Goal: Task Accomplishment & Management: Manage account settings

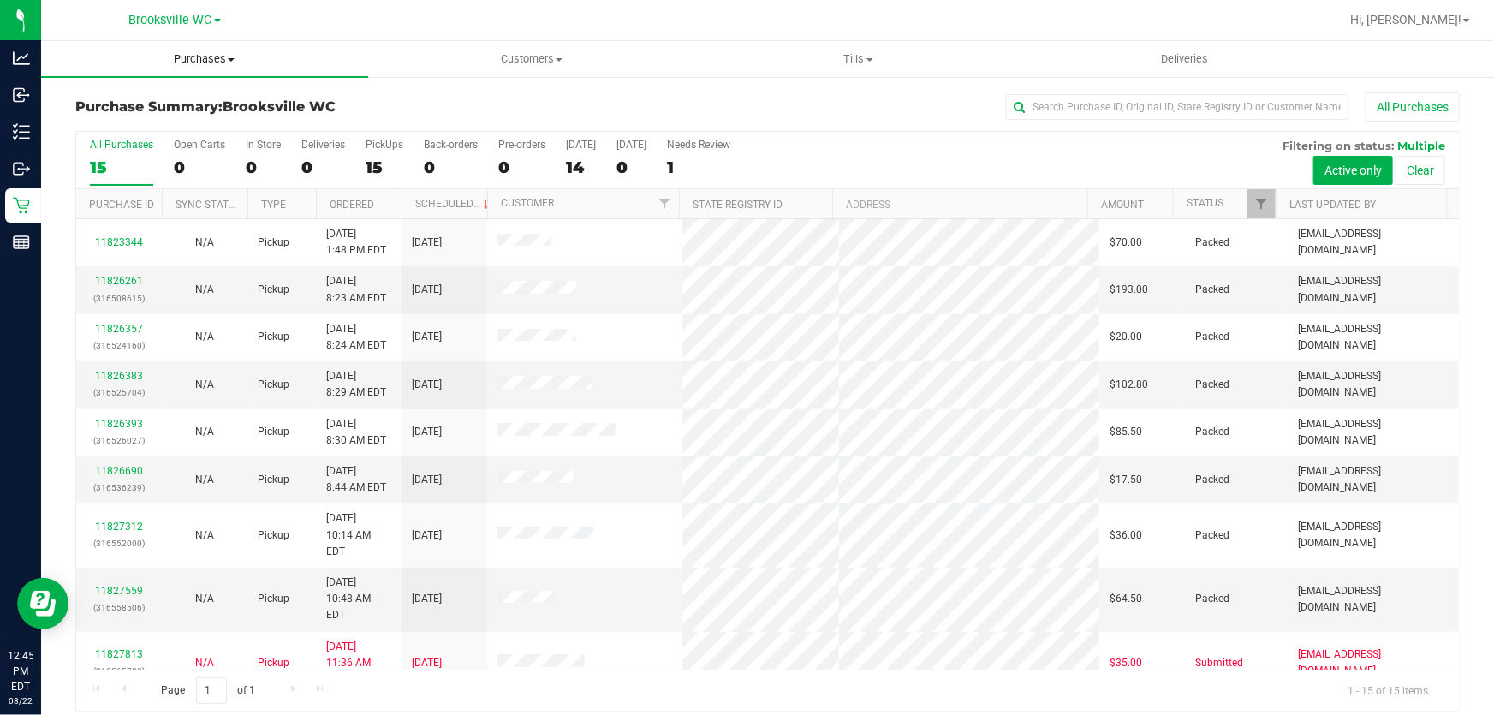
click at [183, 52] on span "Purchases" at bounding box center [204, 58] width 327 height 15
click at [155, 120] on li "Fulfillment" at bounding box center [204, 124] width 327 height 21
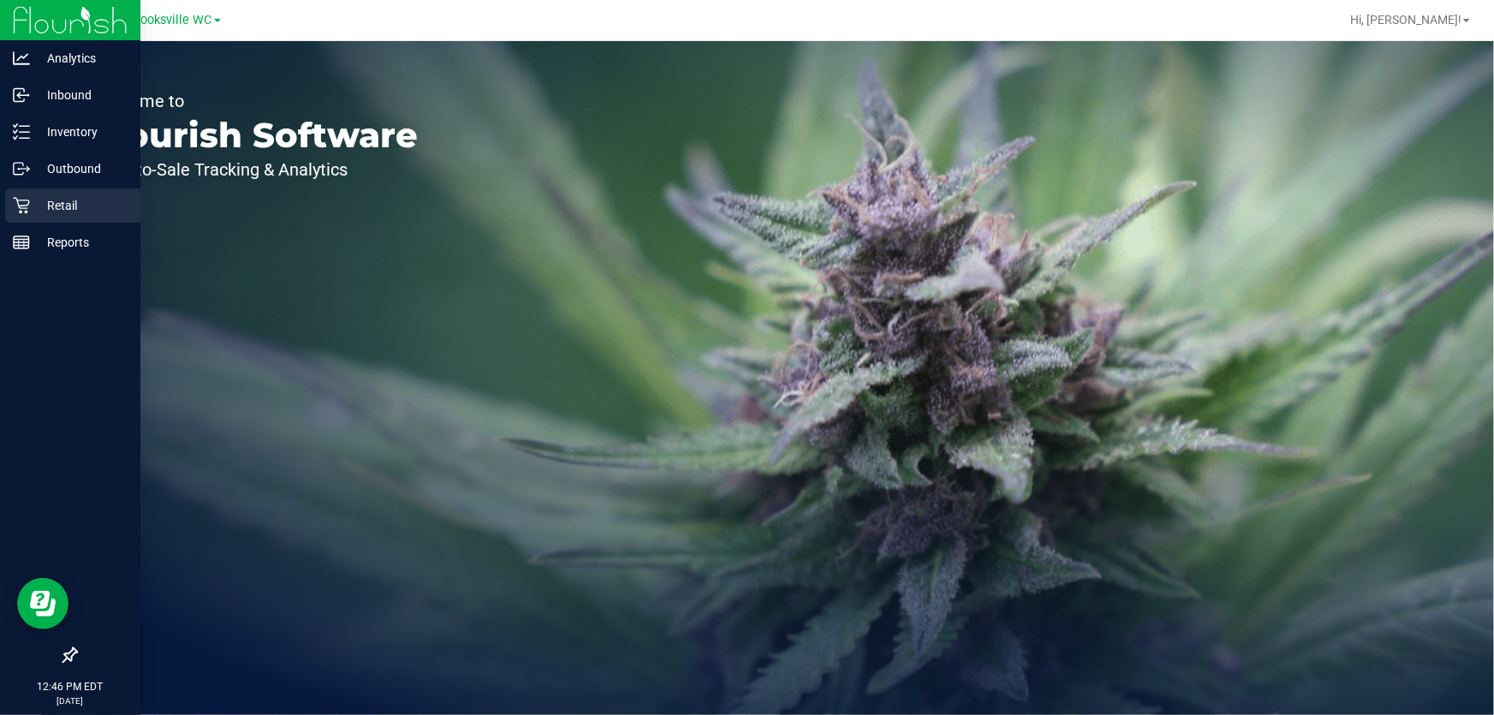
click at [5, 199] on div "Retail" at bounding box center [72, 205] width 135 height 34
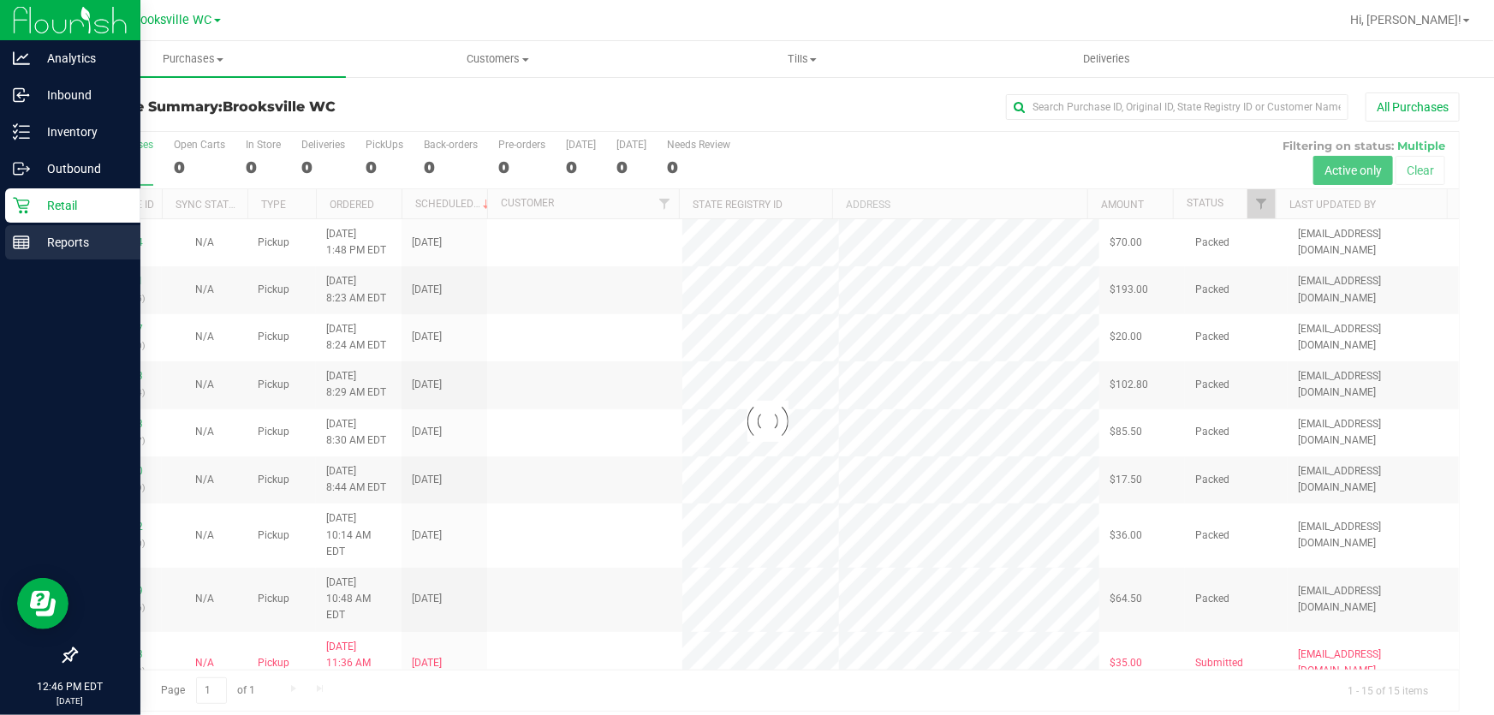
click at [34, 235] on p "Reports" at bounding box center [81, 242] width 103 height 21
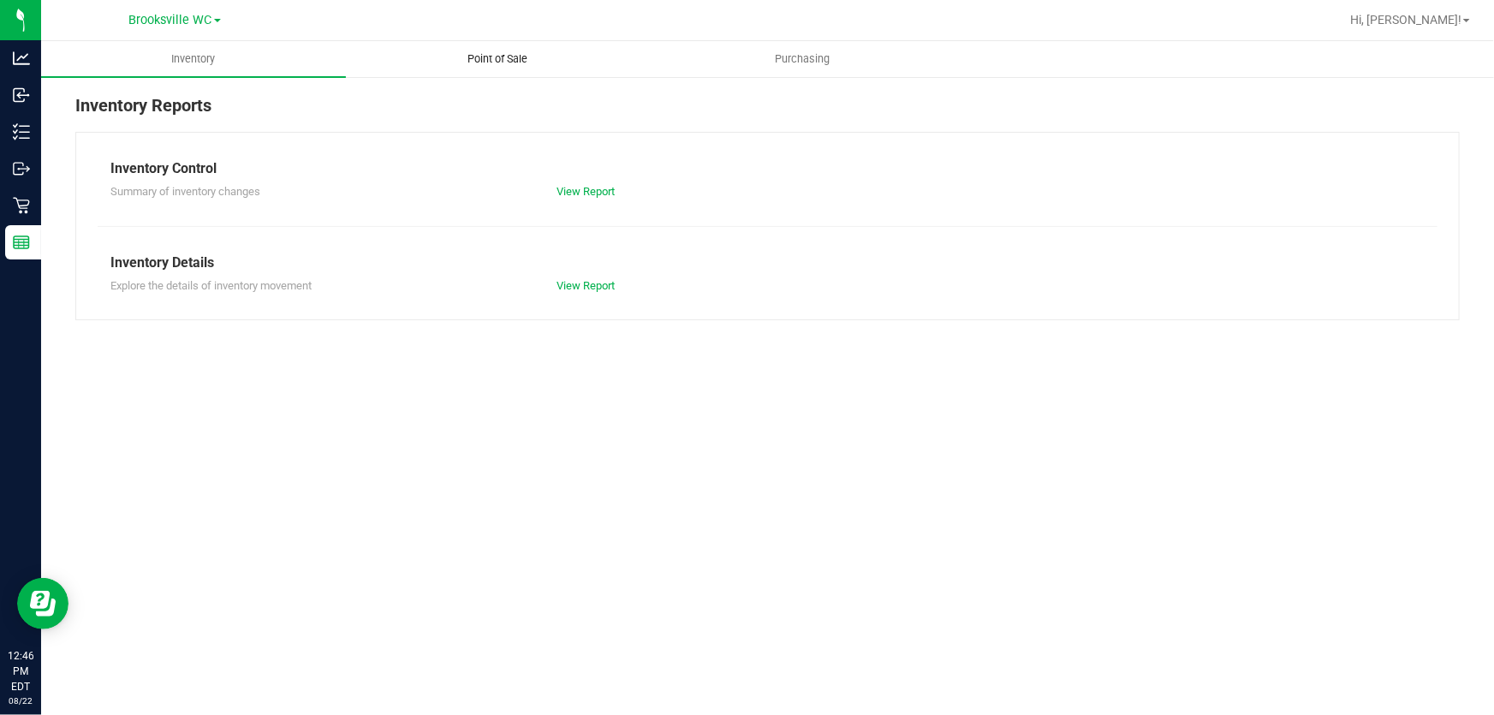
click at [491, 68] on uib-tab-heading "Point of Sale" at bounding box center [498, 59] width 303 height 34
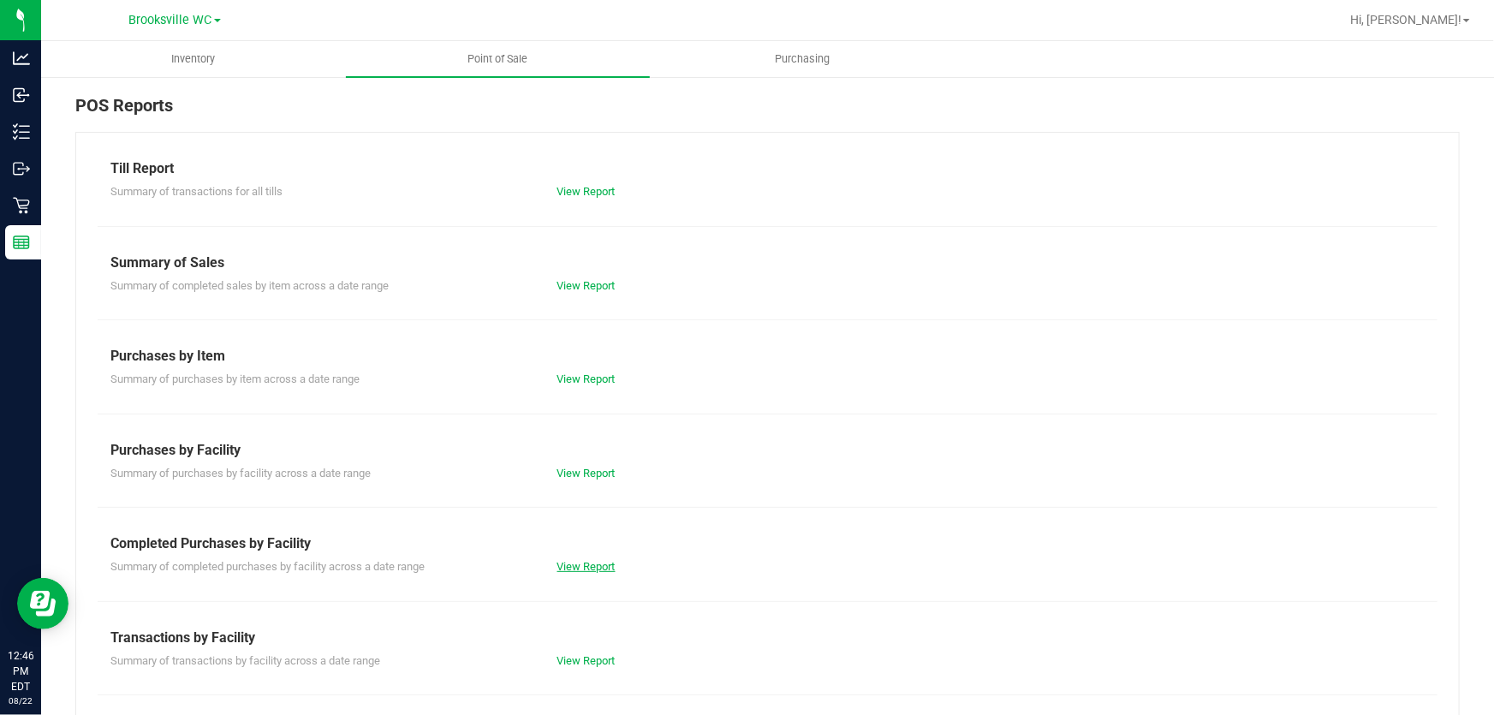
click at [585, 560] on link "View Report" at bounding box center [586, 566] width 58 height 13
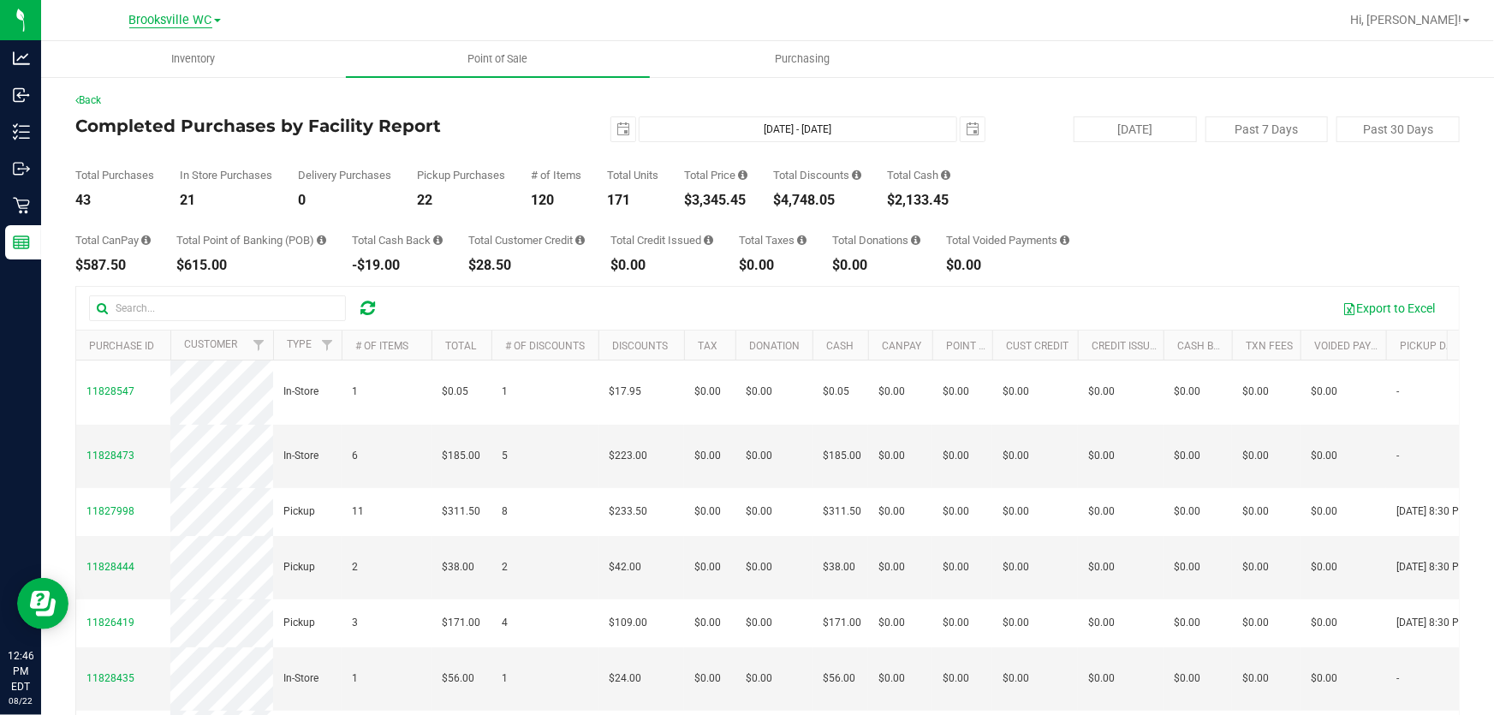
click at [199, 17] on span "Brooksville WC" at bounding box center [170, 20] width 83 height 15
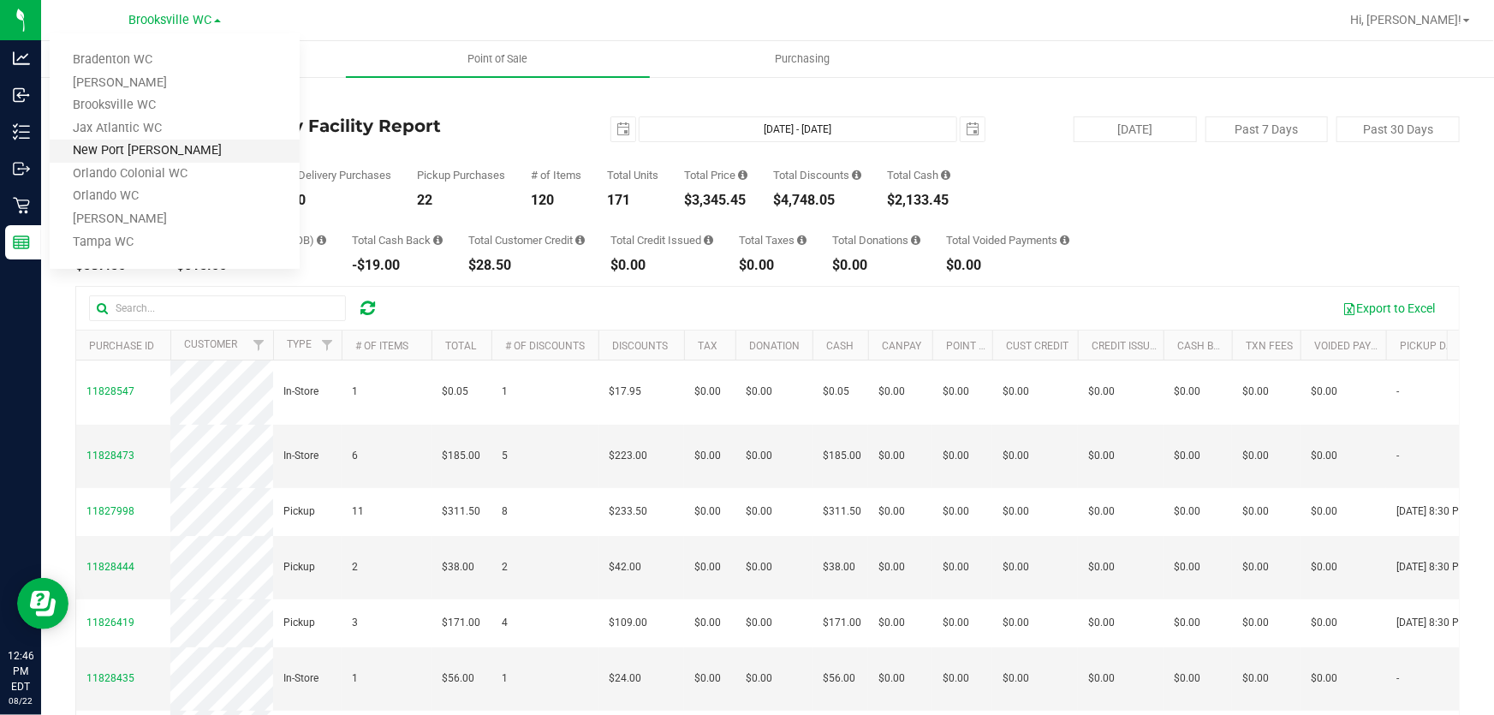
click at [167, 142] on link "New Port Richey WC" at bounding box center [175, 151] width 250 height 23
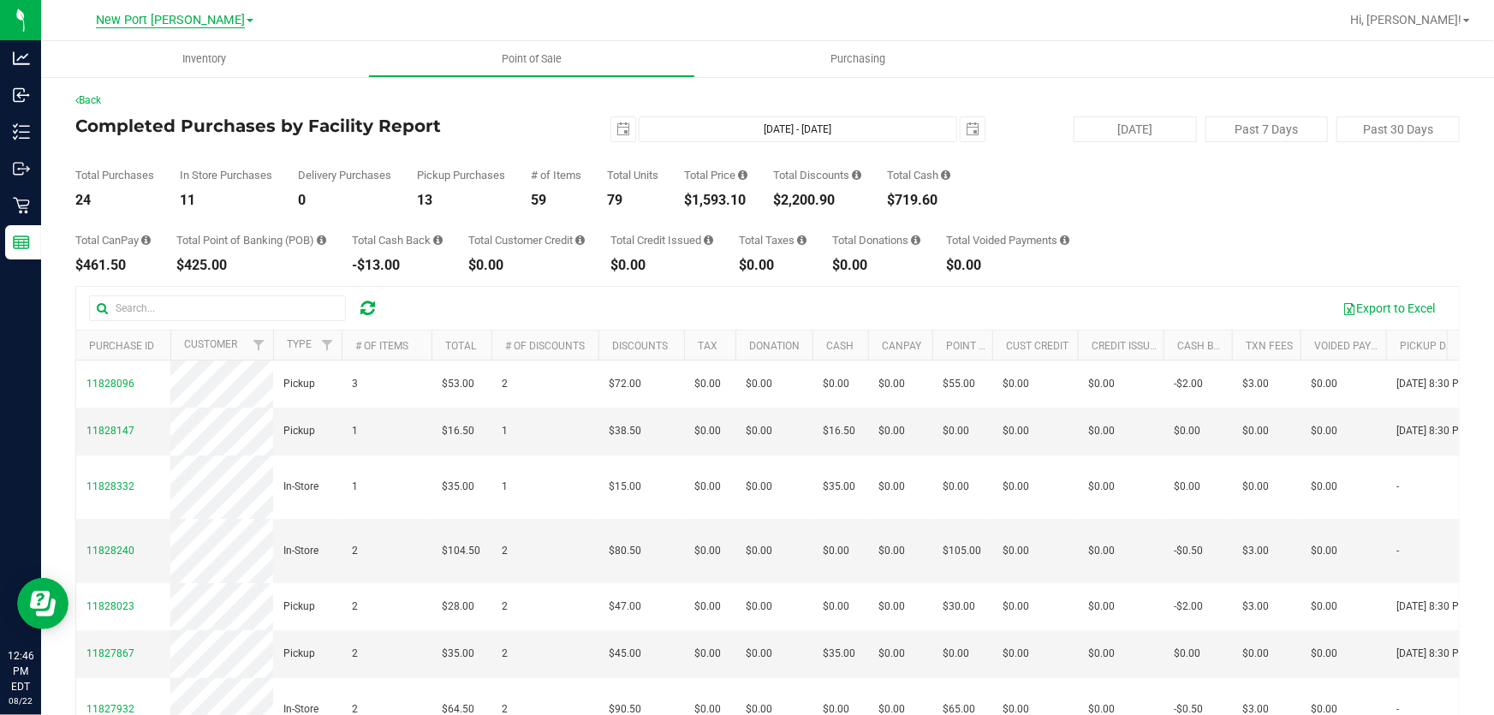
click at [160, 23] on span "New Port [PERSON_NAME]" at bounding box center [170, 20] width 149 height 15
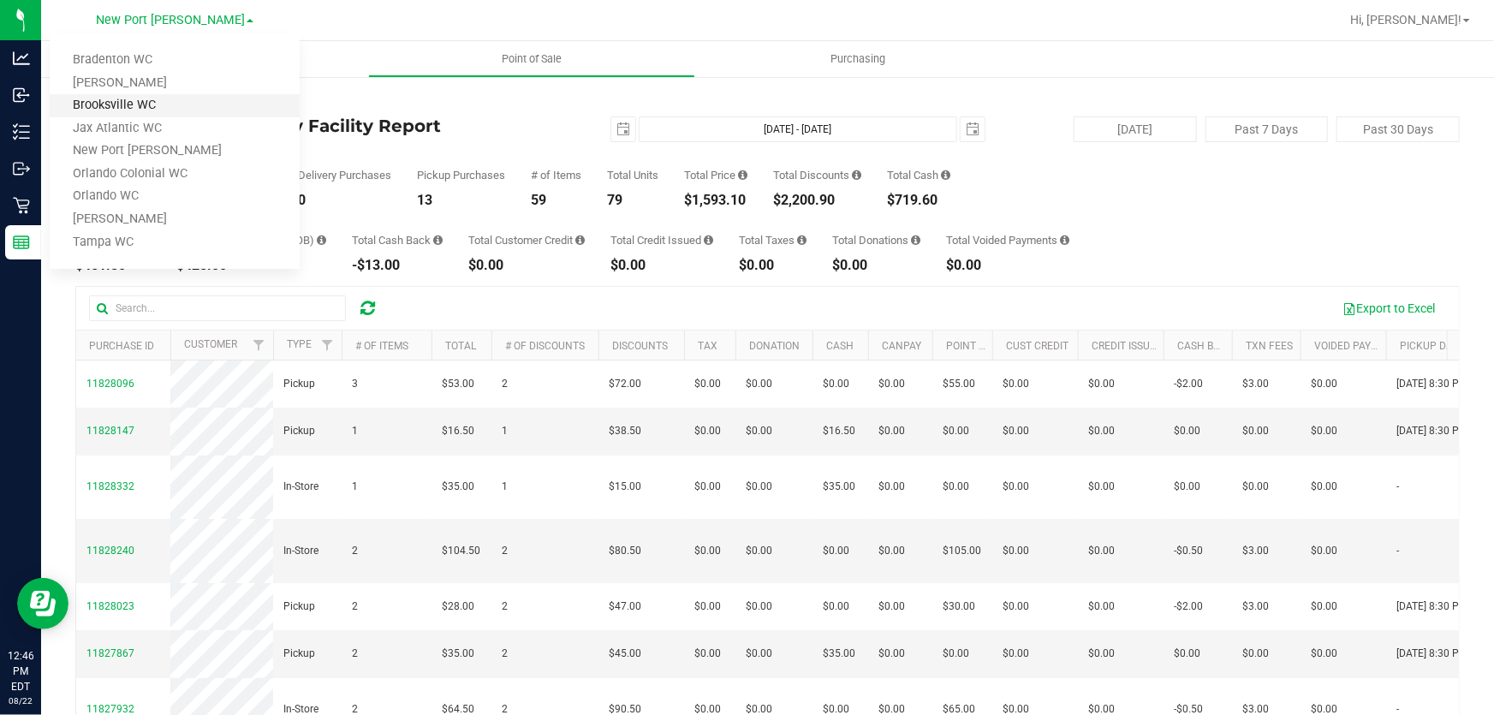
click at [143, 96] on link "Brooksville WC" at bounding box center [175, 105] width 250 height 23
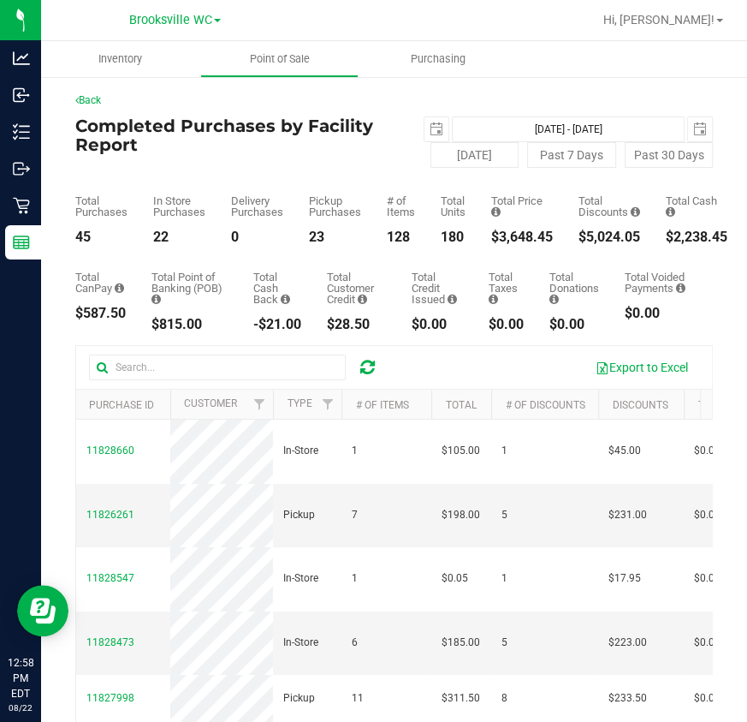
click at [317, 163] on div "Completed Purchases by Facility Report 2025-08-22 Aug 22, 2025 - Aug 22, 2025 2…" at bounding box center [394, 141] width 638 height 51
click at [154, 17] on span "Brooksville WC" at bounding box center [170, 20] width 83 height 15
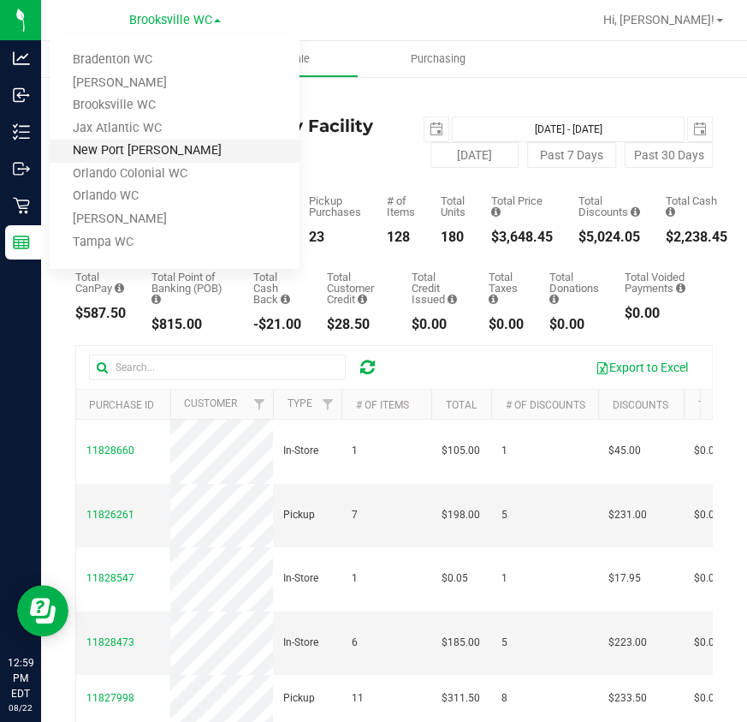
click at [161, 150] on link "New Port Richey WC" at bounding box center [175, 151] width 250 height 23
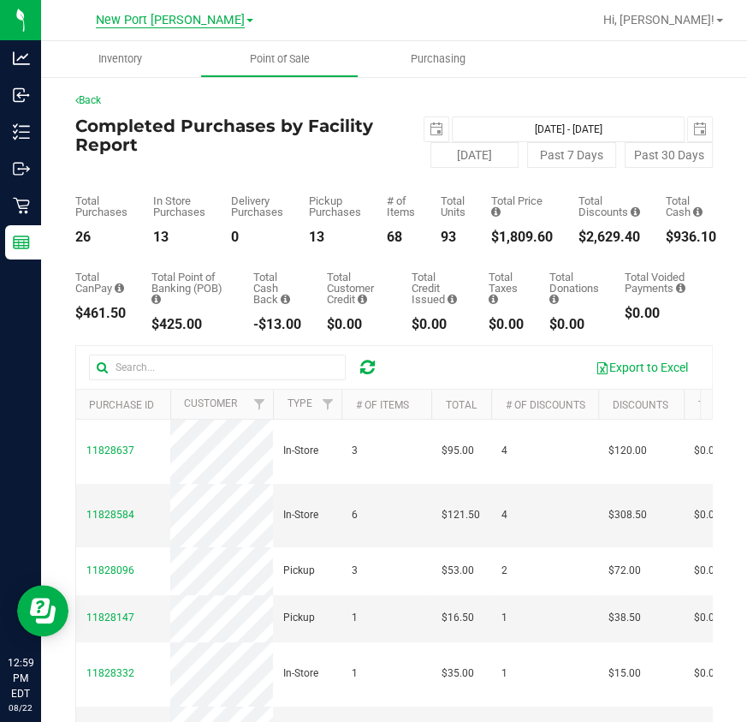
click at [166, 14] on span "New Port Richey WC" at bounding box center [170, 20] width 149 height 15
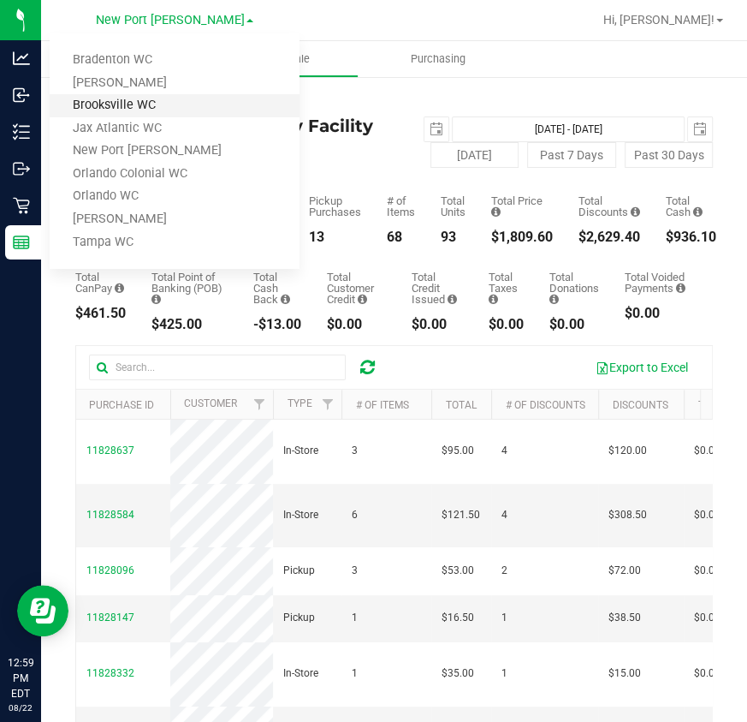
click at [161, 108] on link "Brooksville WC" at bounding box center [175, 105] width 250 height 23
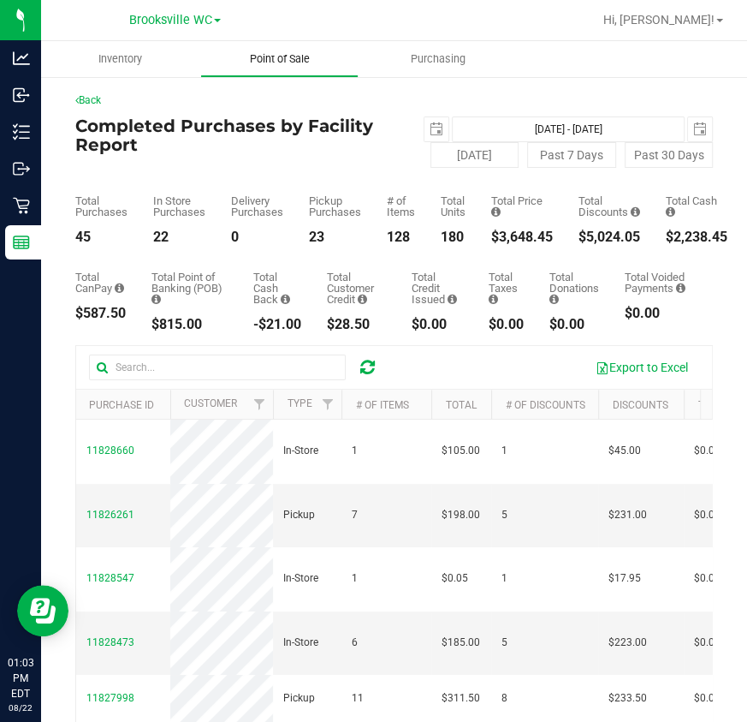
click at [253, 66] on span "Point of Sale" at bounding box center [279, 58] width 106 height 15
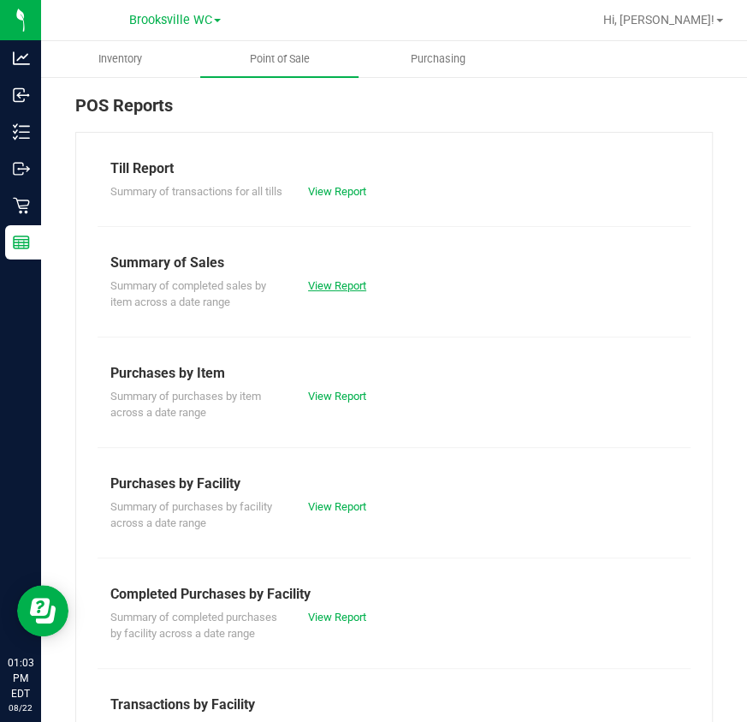
click at [325, 292] on link "View Report" at bounding box center [337, 285] width 58 height 13
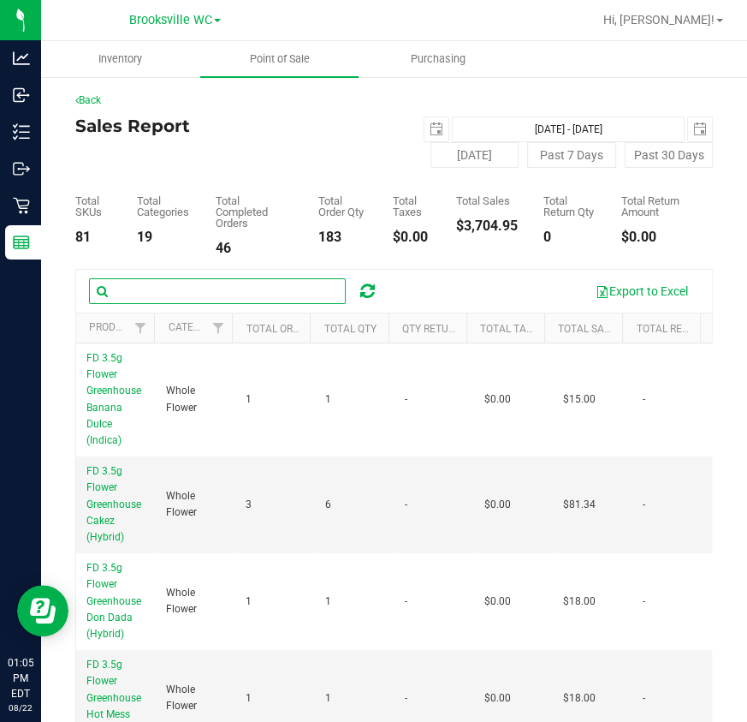
click at [172, 293] on input "text" at bounding box center [217, 291] width 257 height 26
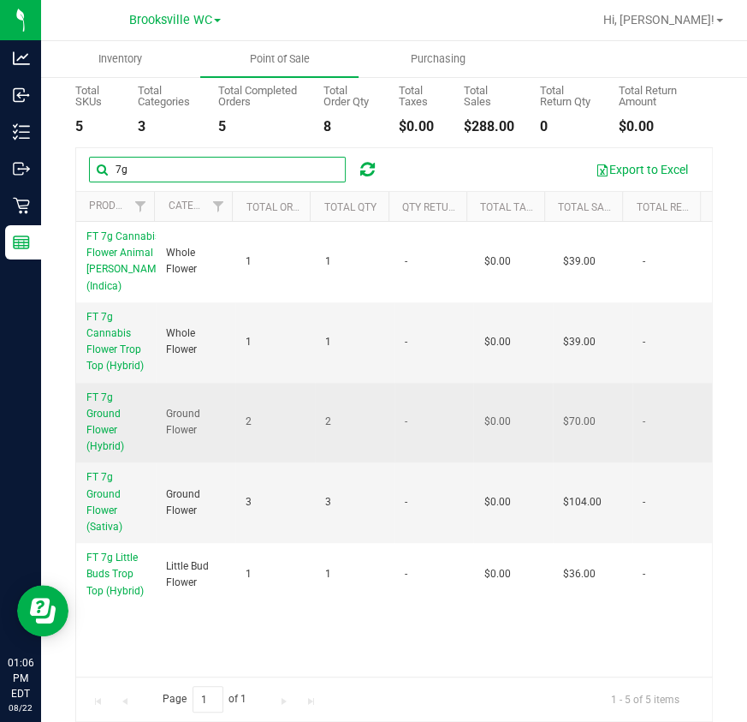
scroll to position [138, 0]
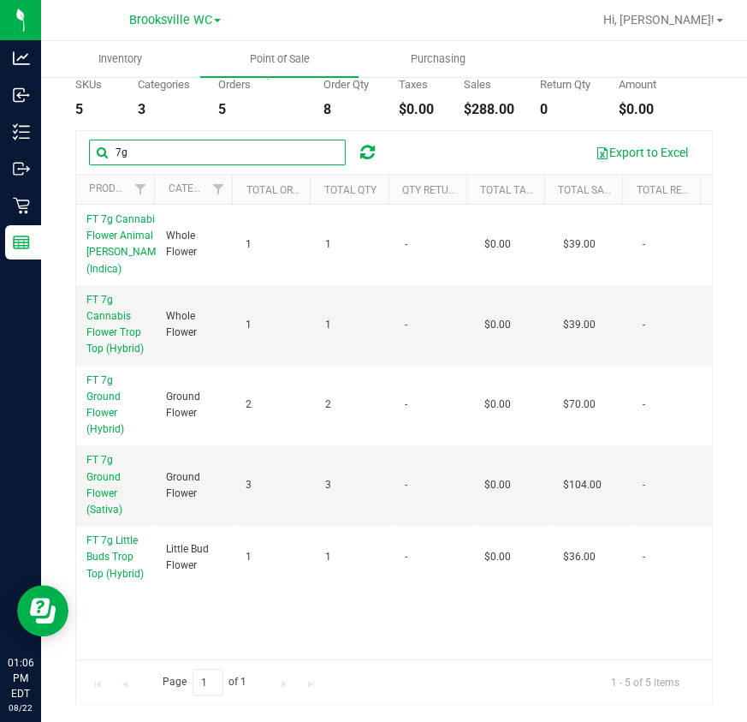
type input "7g"
click at [266, 52] on span "Point of Sale" at bounding box center [279, 58] width 106 height 15
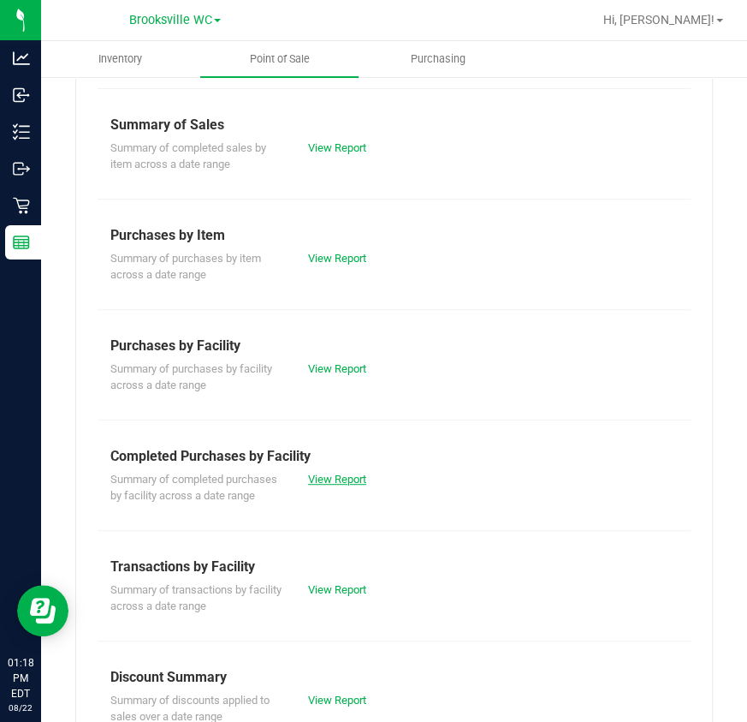
click at [331, 485] on link "View Report" at bounding box center [337, 479] width 58 height 13
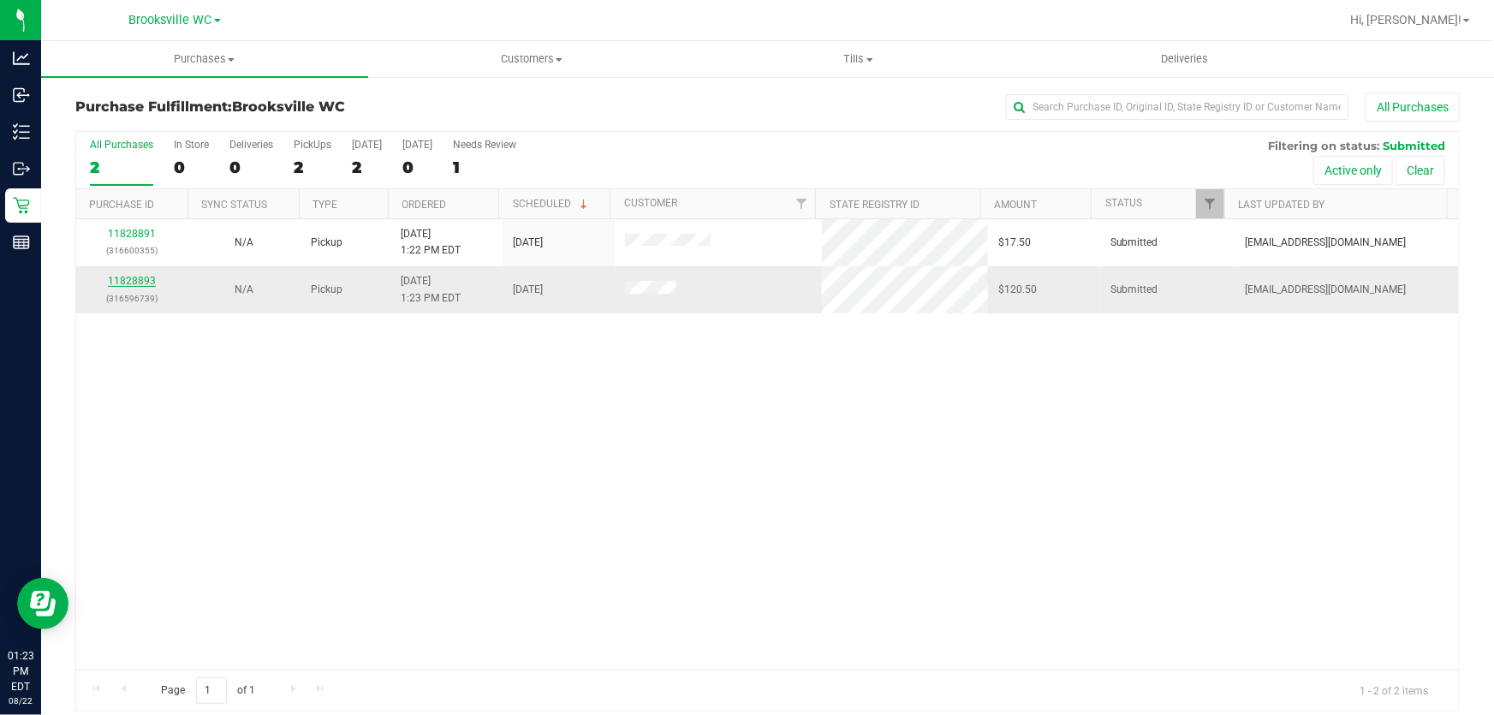
click at [141, 283] on link "11828893" at bounding box center [132, 281] width 48 height 12
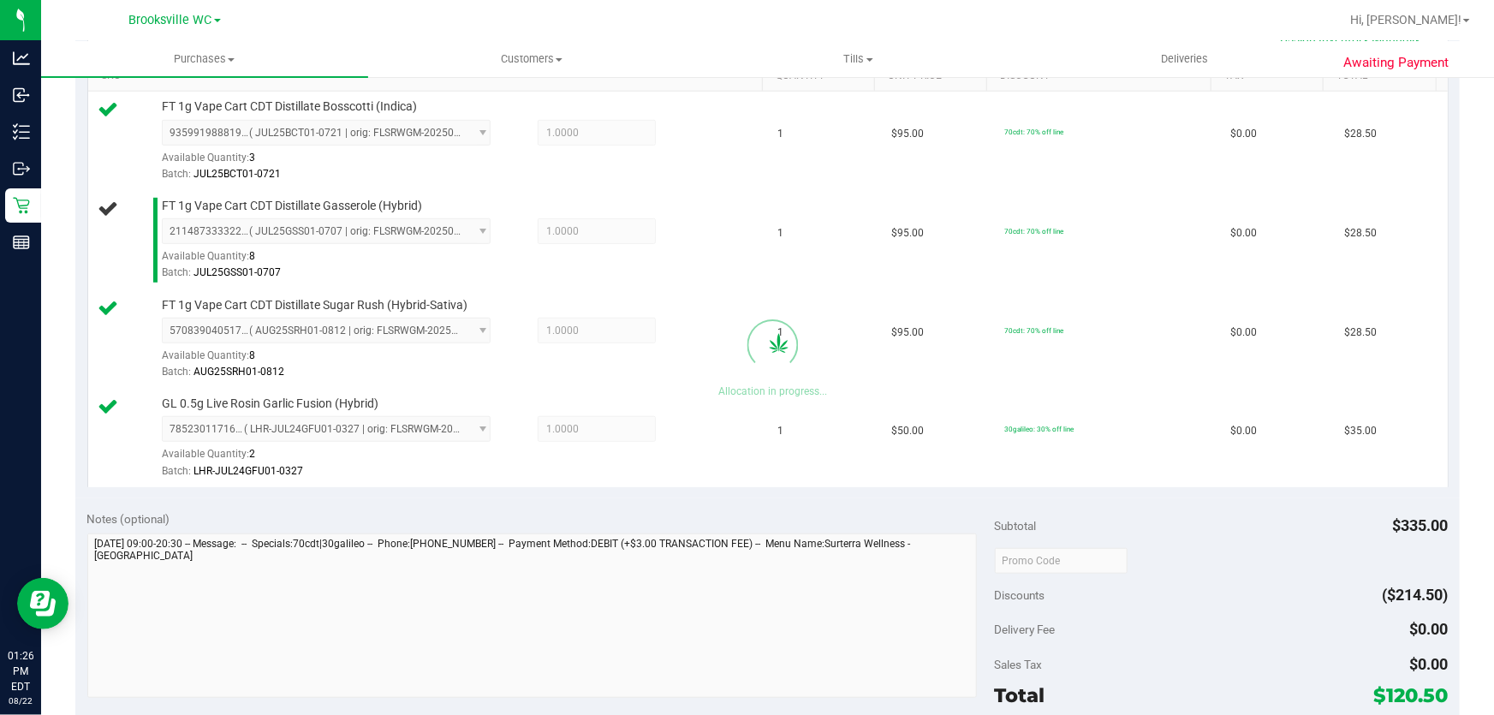
scroll to position [622, 0]
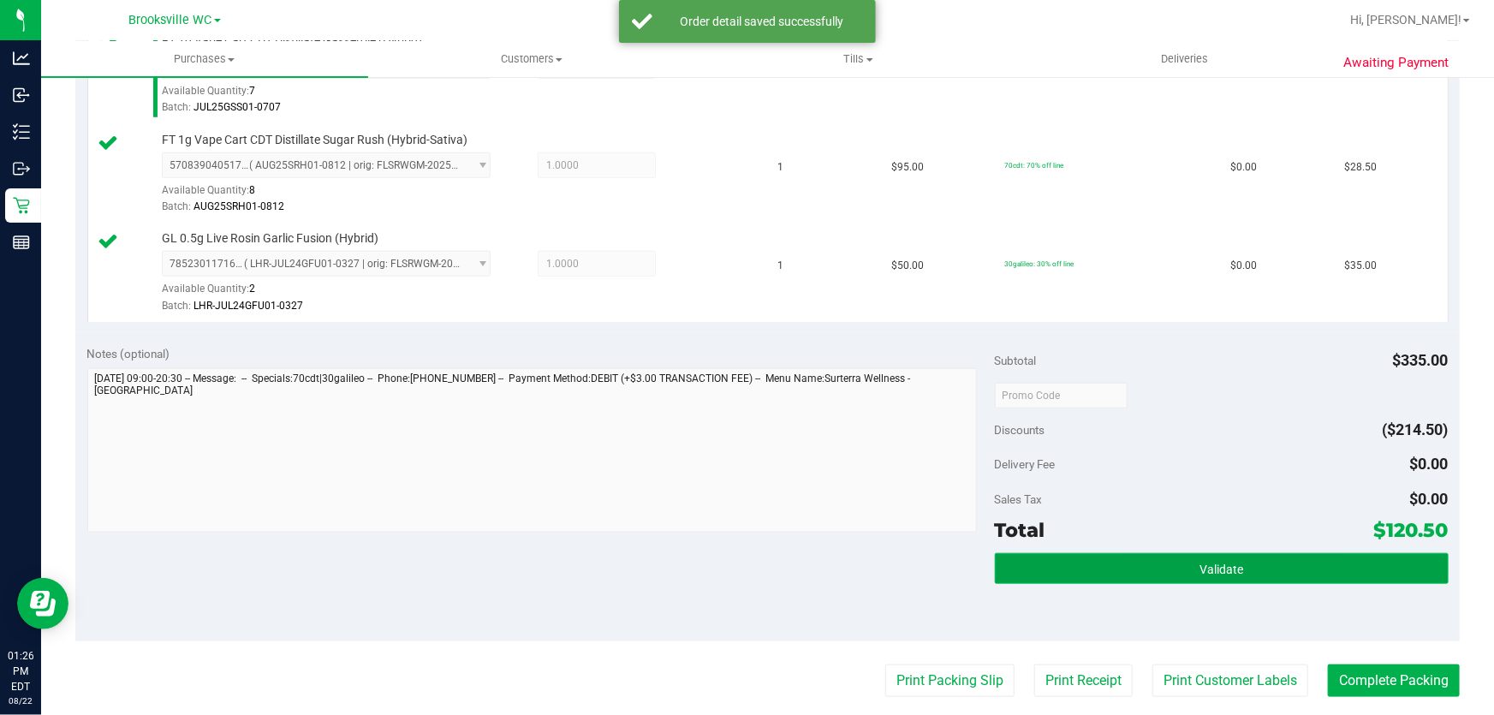
click at [747, 566] on button "Validate" at bounding box center [1222, 568] width 454 height 31
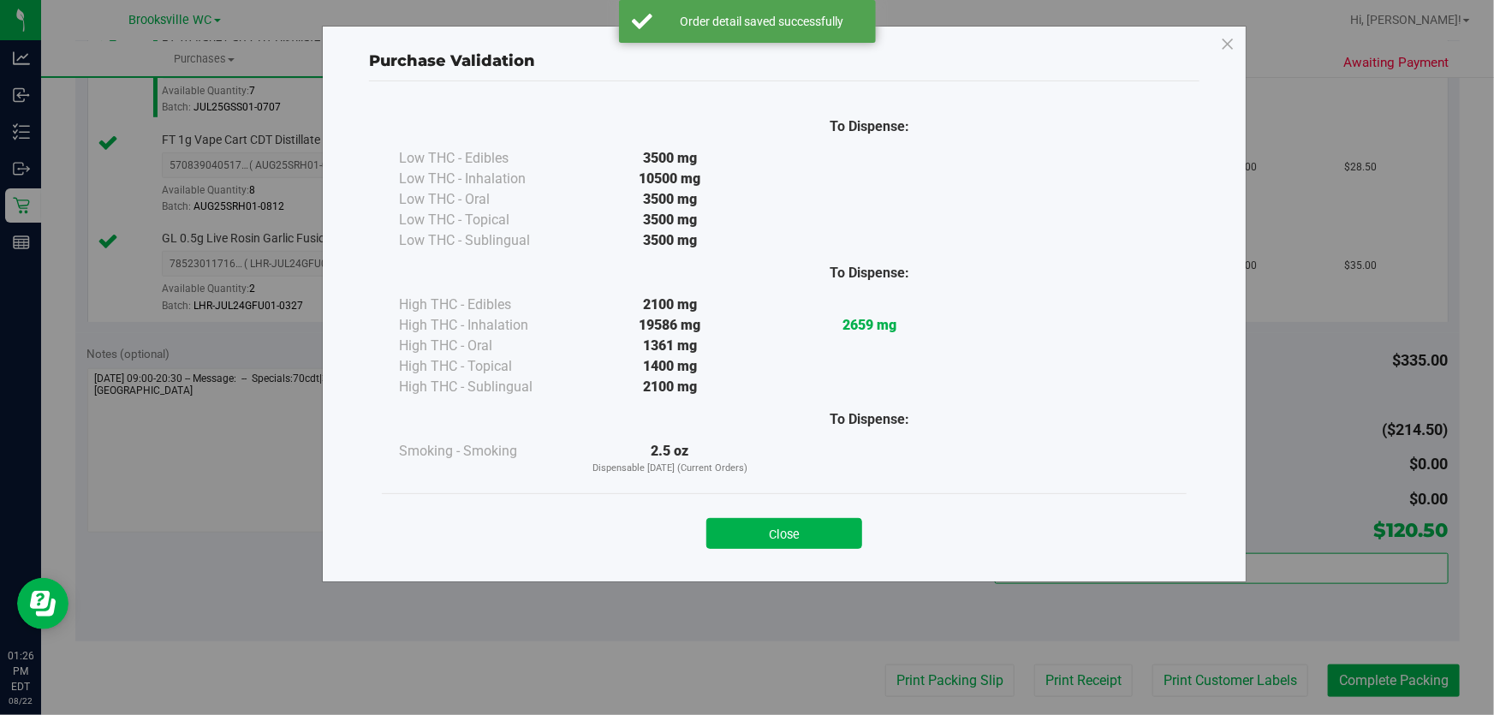
click at [747, 531] on button "Close" at bounding box center [784, 533] width 156 height 31
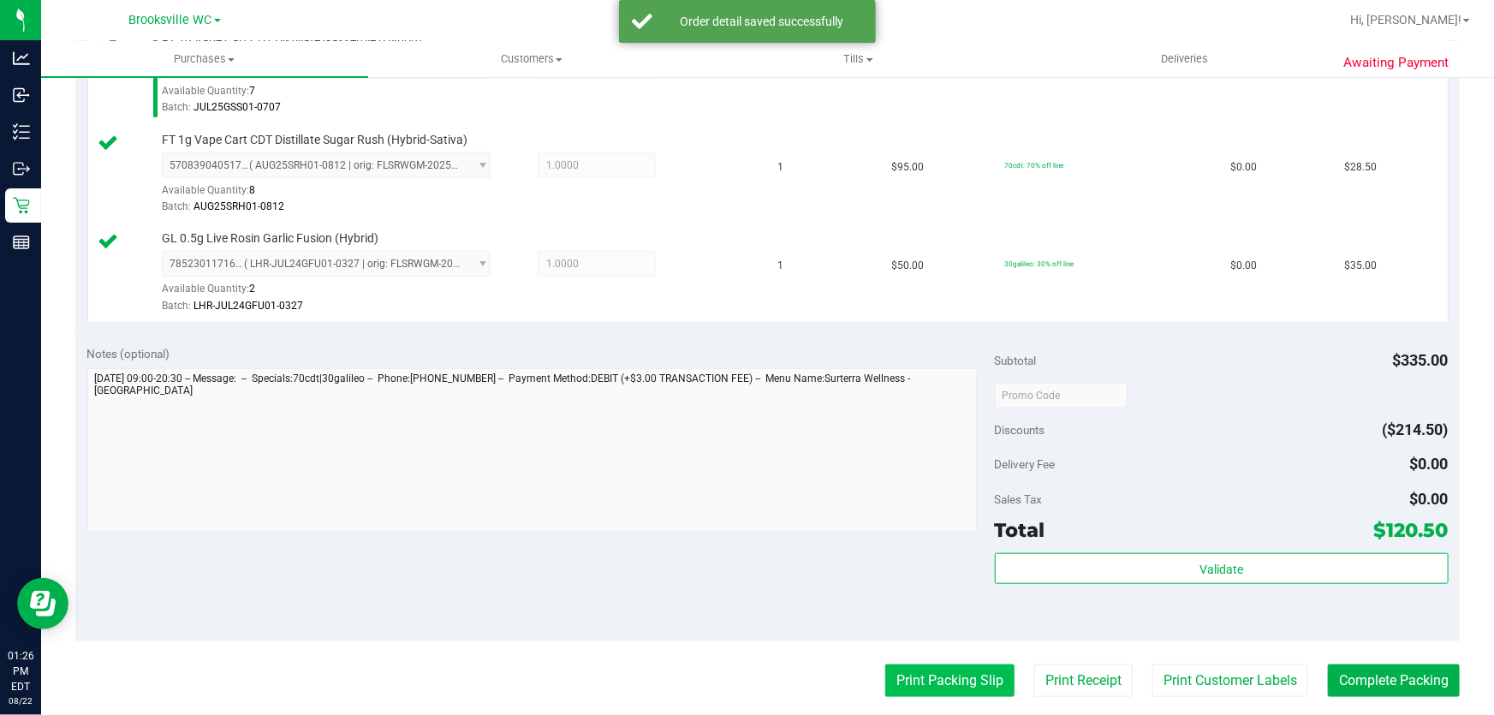
click at [747, 671] on button "Print Packing Slip" at bounding box center [949, 680] width 129 height 33
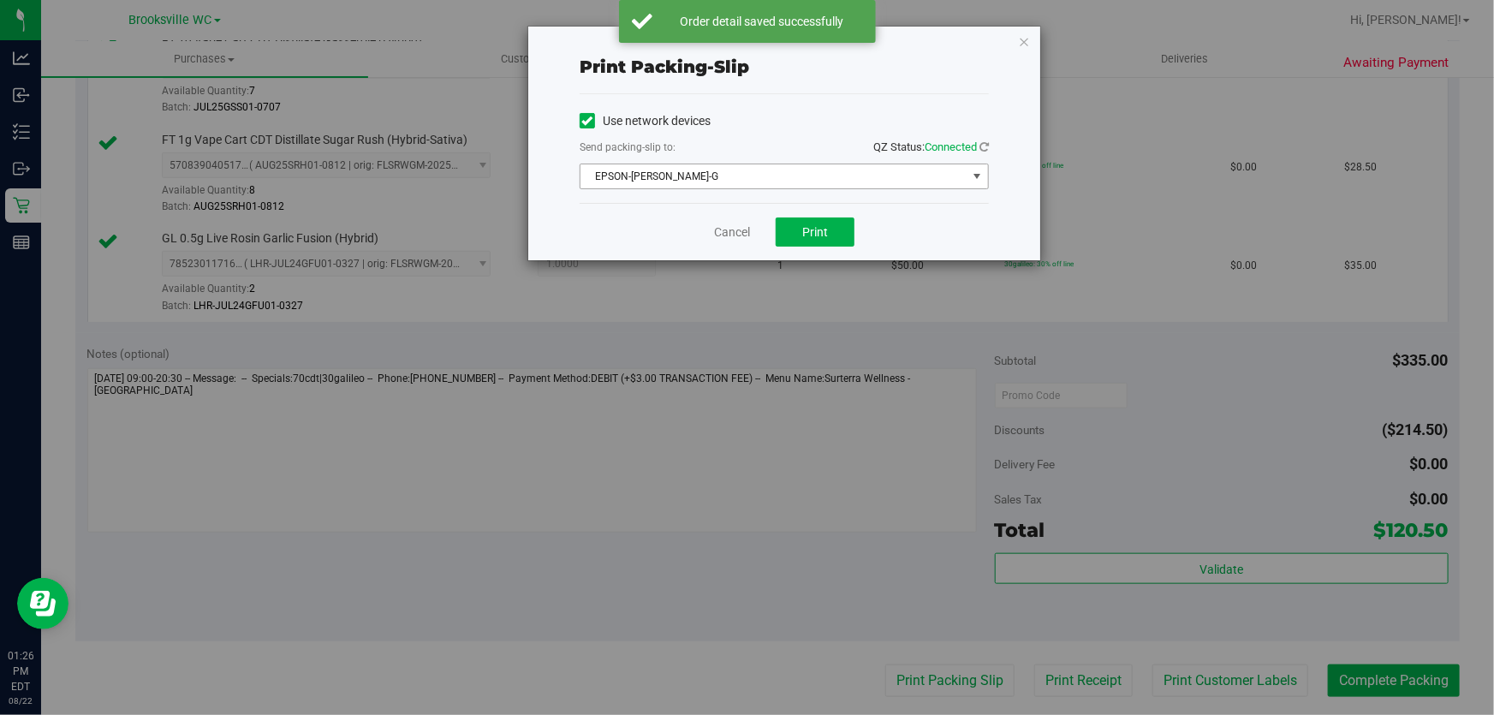
click at [747, 173] on span "EPSON-BECKY-G" at bounding box center [773, 176] width 386 height 24
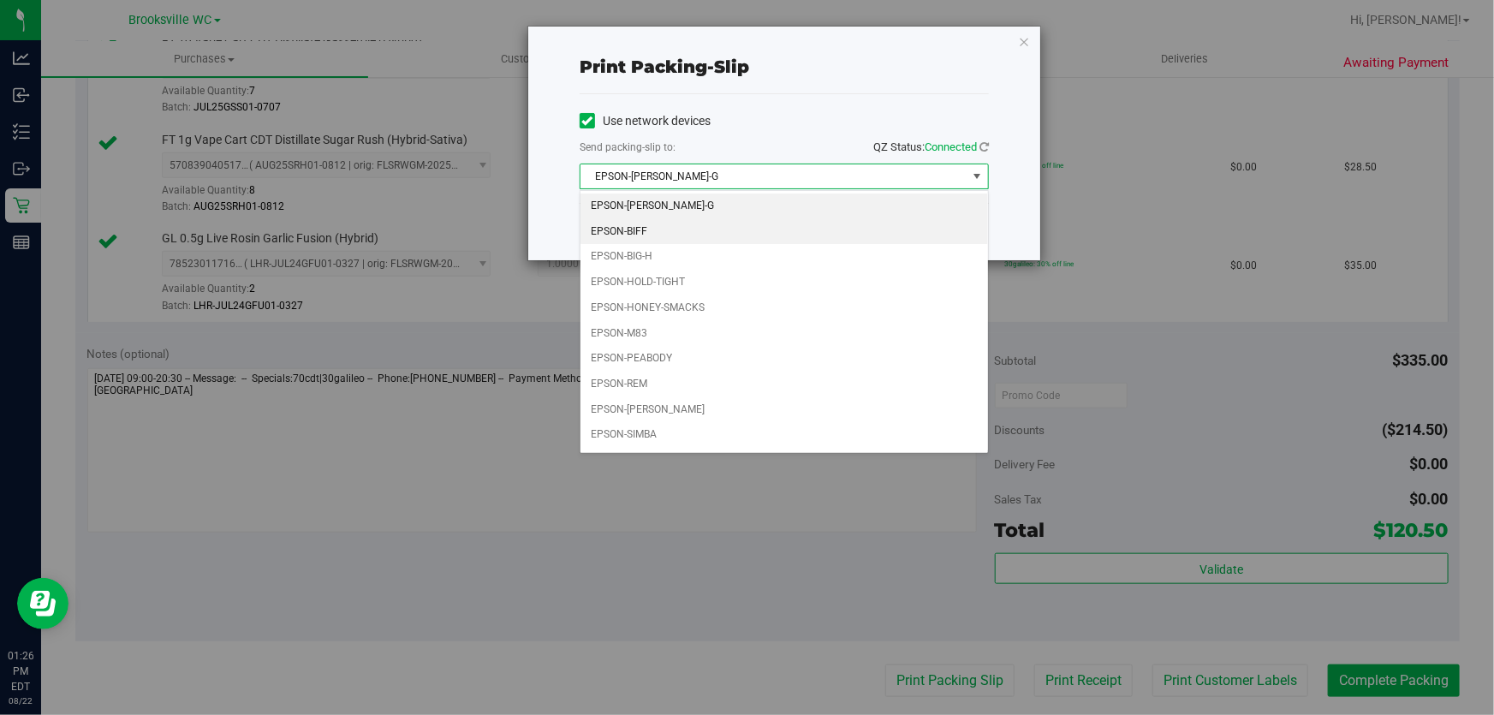
click at [706, 240] on li "EPSON-BIFF" at bounding box center [784, 232] width 408 height 26
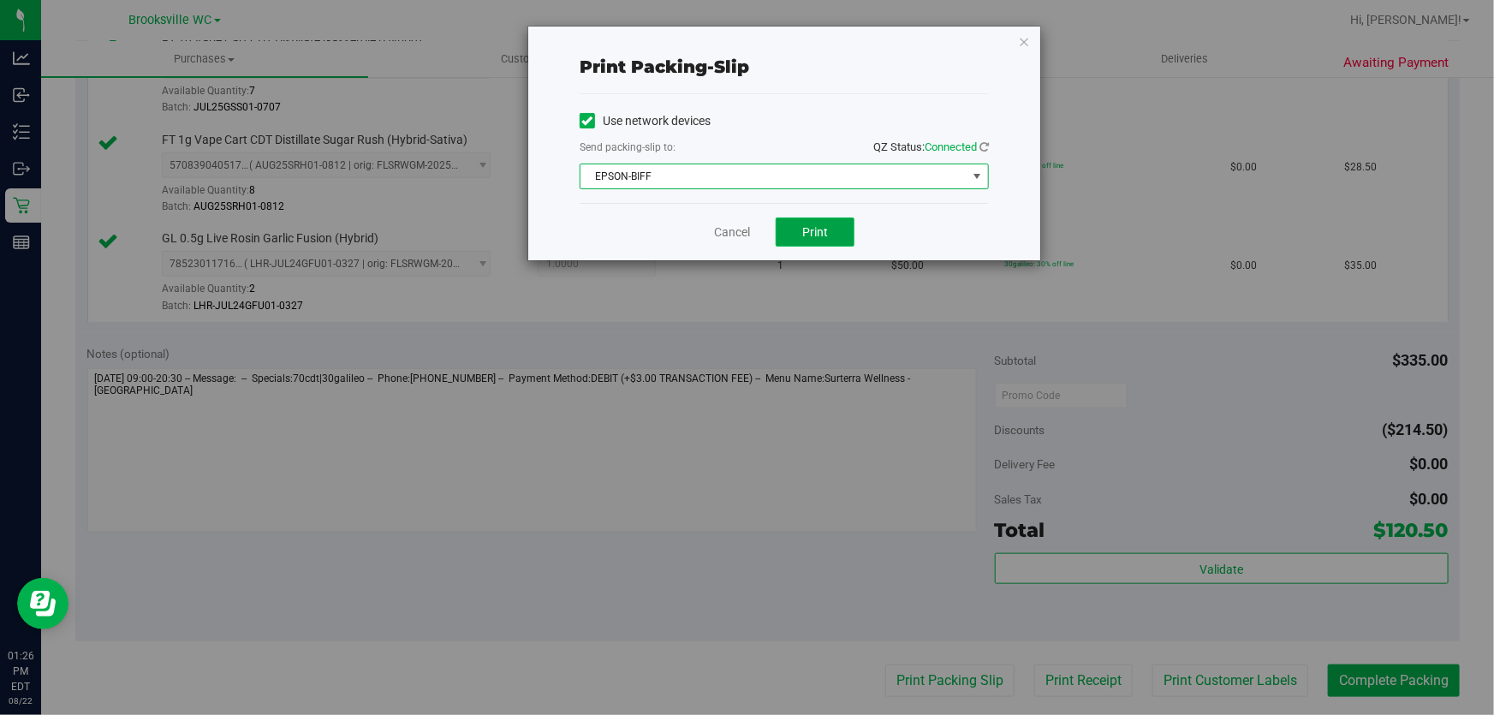
click at [747, 225] on button "Print" at bounding box center [815, 231] width 79 height 29
click at [734, 235] on link "Cancel" at bounding box center [732, 232] width 36 height 18
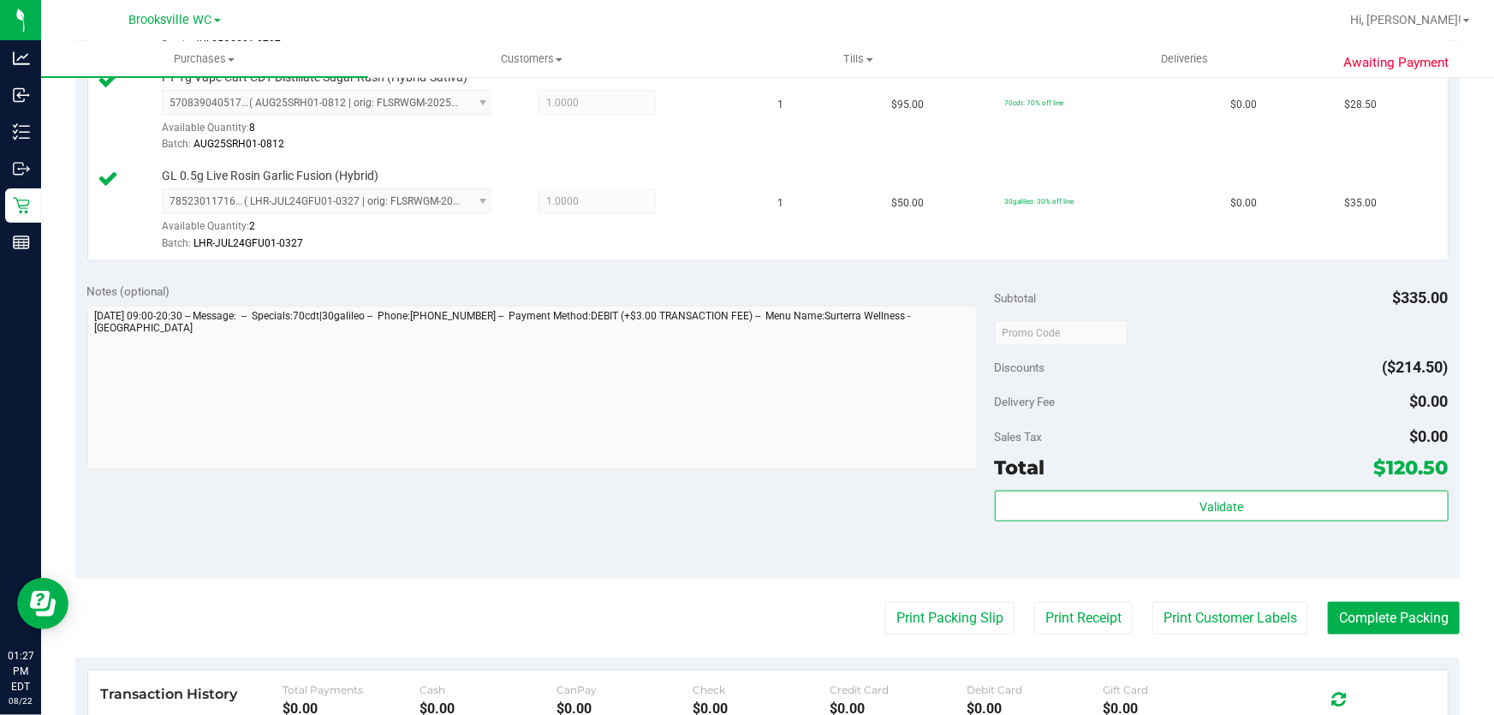
scroll to position [856, 0]
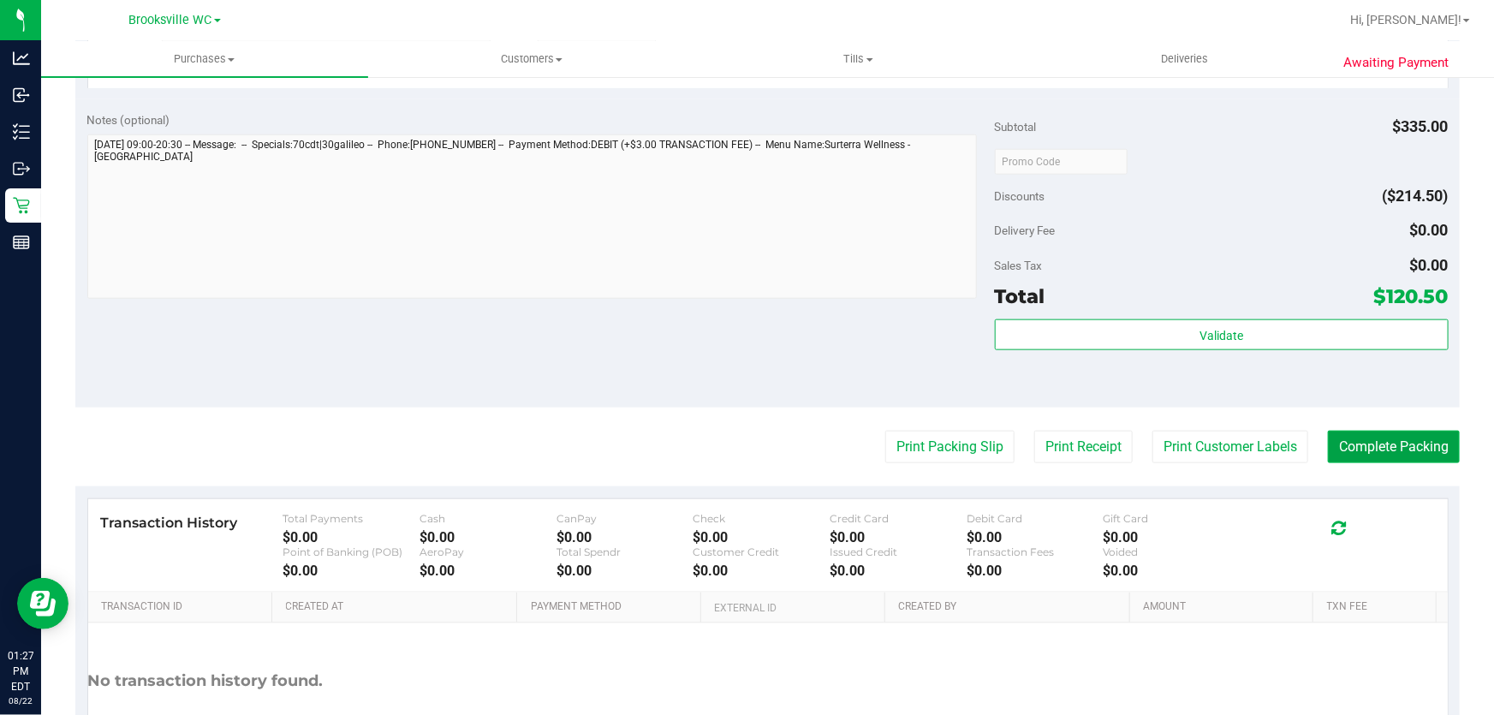
click at [747, 441] on button "Complete Packing" at bounding box center [1394, 447] width 132 height 33
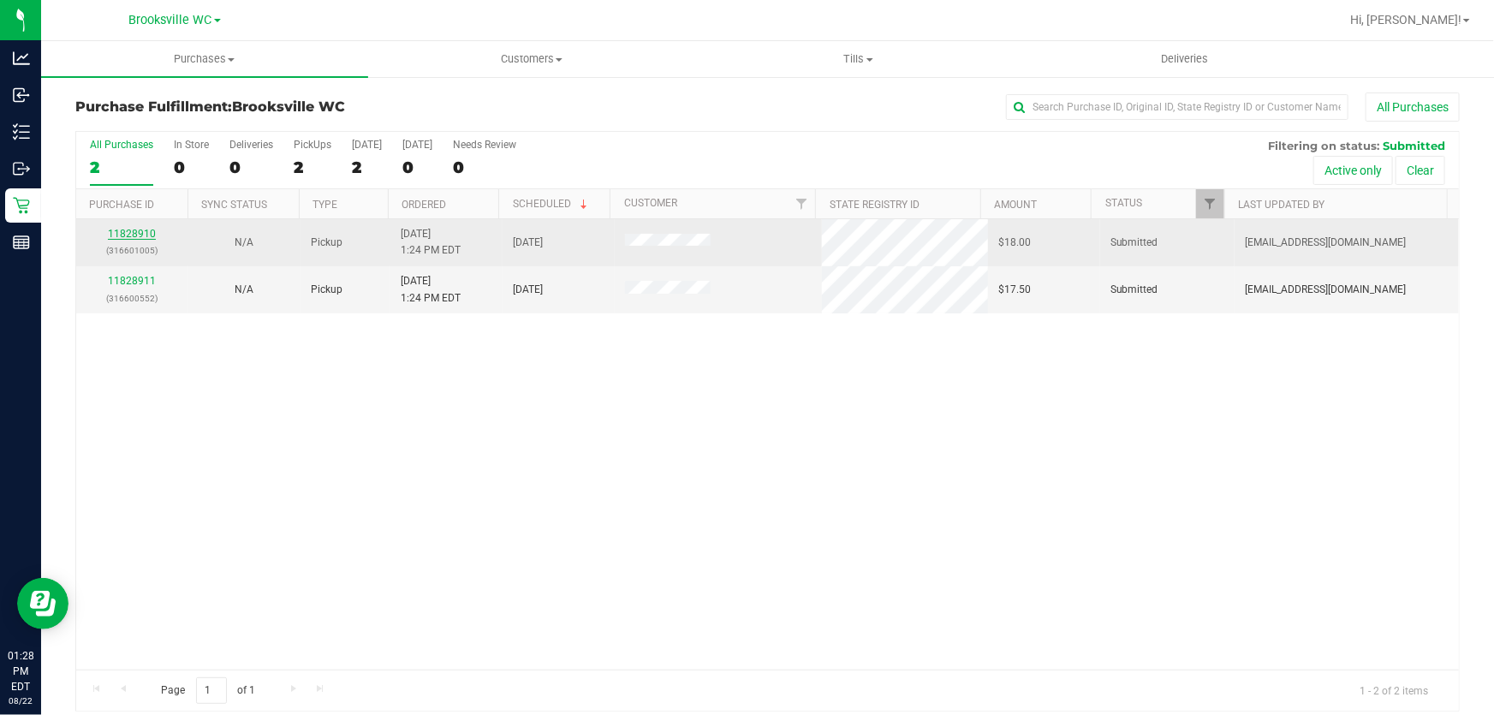
click at [148, 231] on link "11828910" at bounding box center [132, 234] width 48 height 12
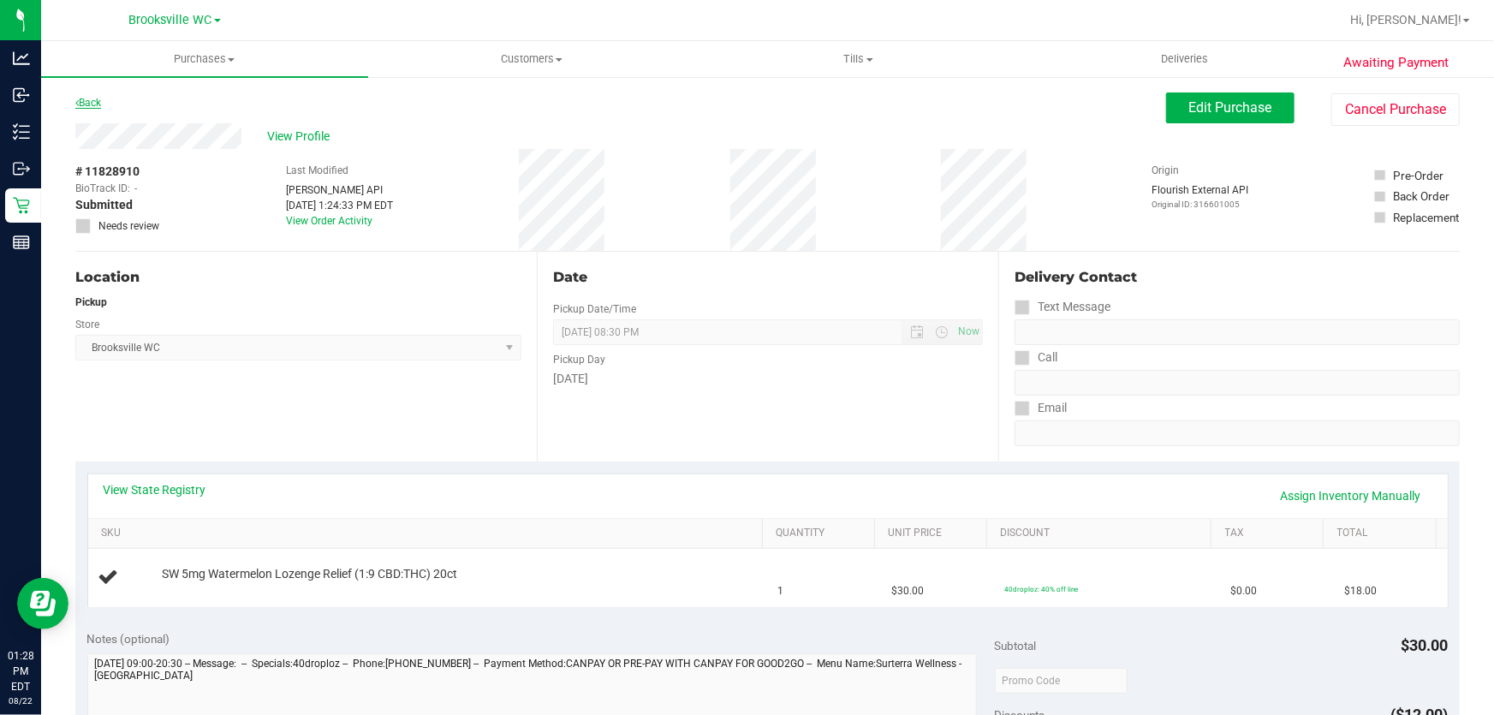
click at [84, 98] on link "Back" at bounding box center [88, 103] width 26 height 12
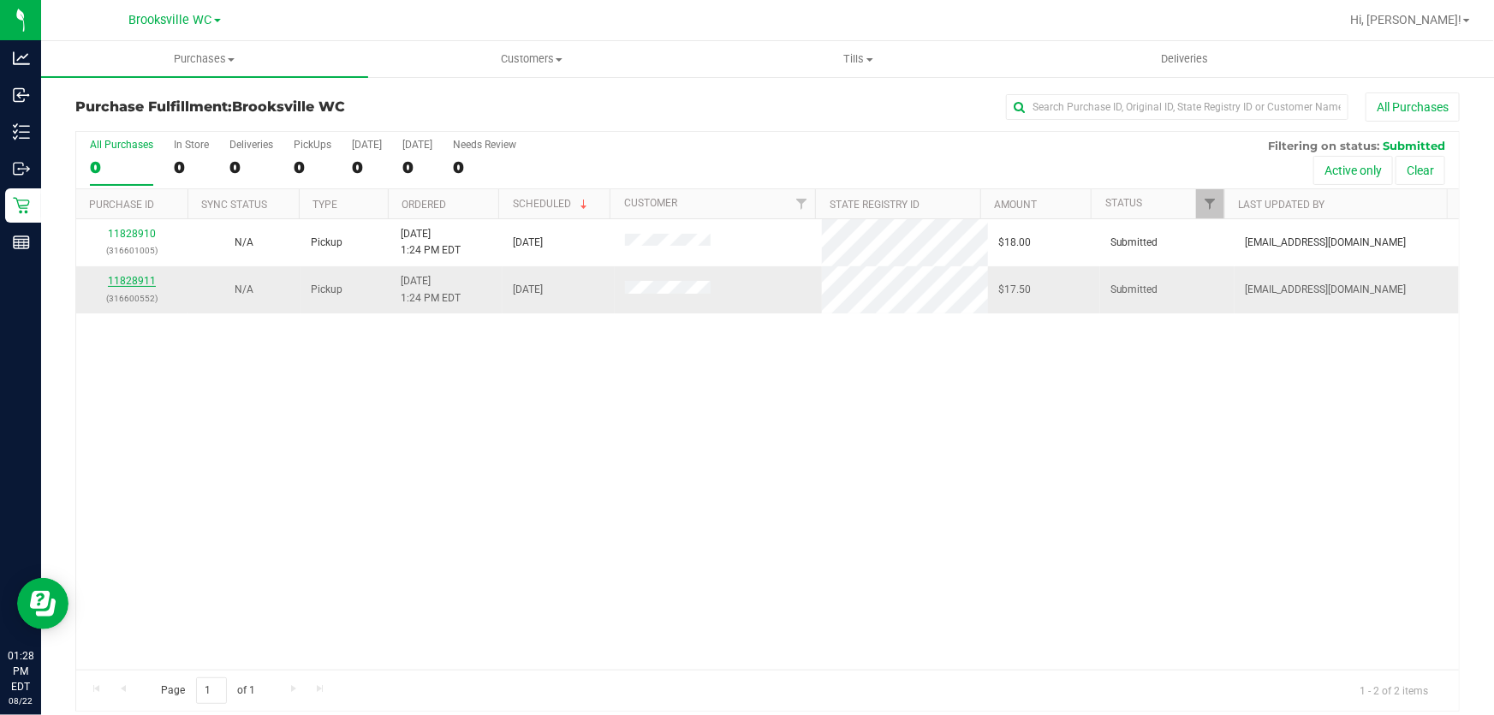
click at [137, 275] on link "11828911" at bounding box center [132, 281] width 48 height 12
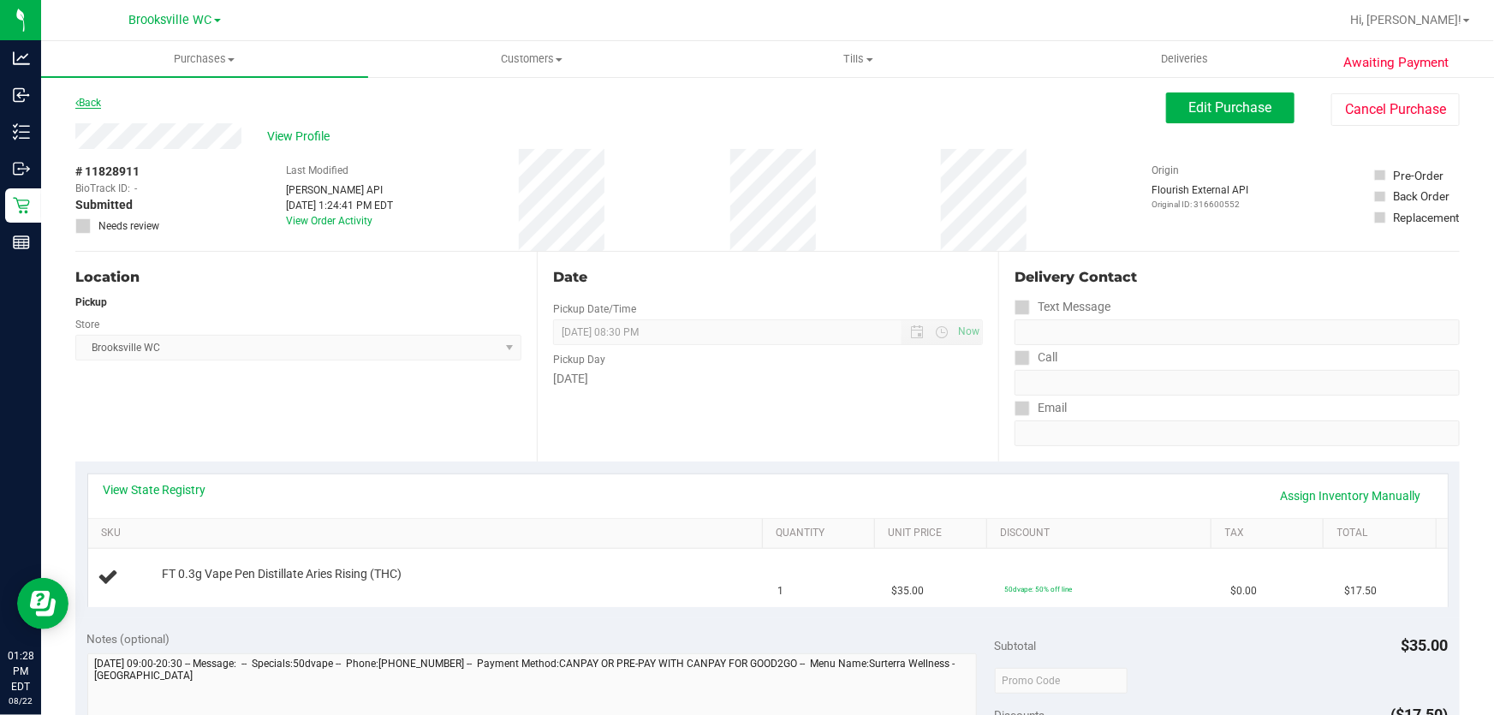
click at [96, 102] on link "Back" at bounding box center [88, 103] width 26 height 12
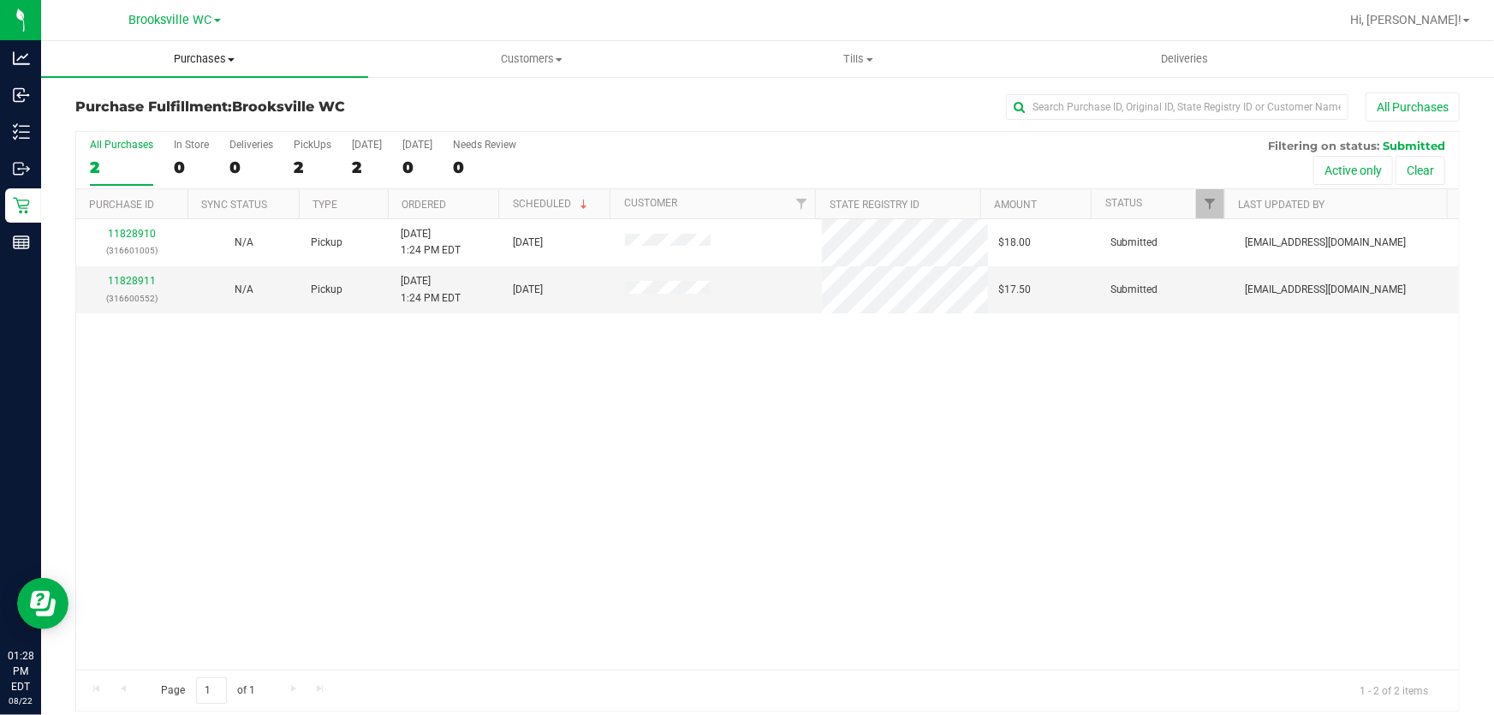
click at [205, 57] on span "Purchases" at bounding box center [204, 58] width 327 height 15
click at [164, 125] on li "Fulfillment" at bounding box center [204, 124] width 327 height 21
